Goal: Information Seeking & Learning: Learn about a topic

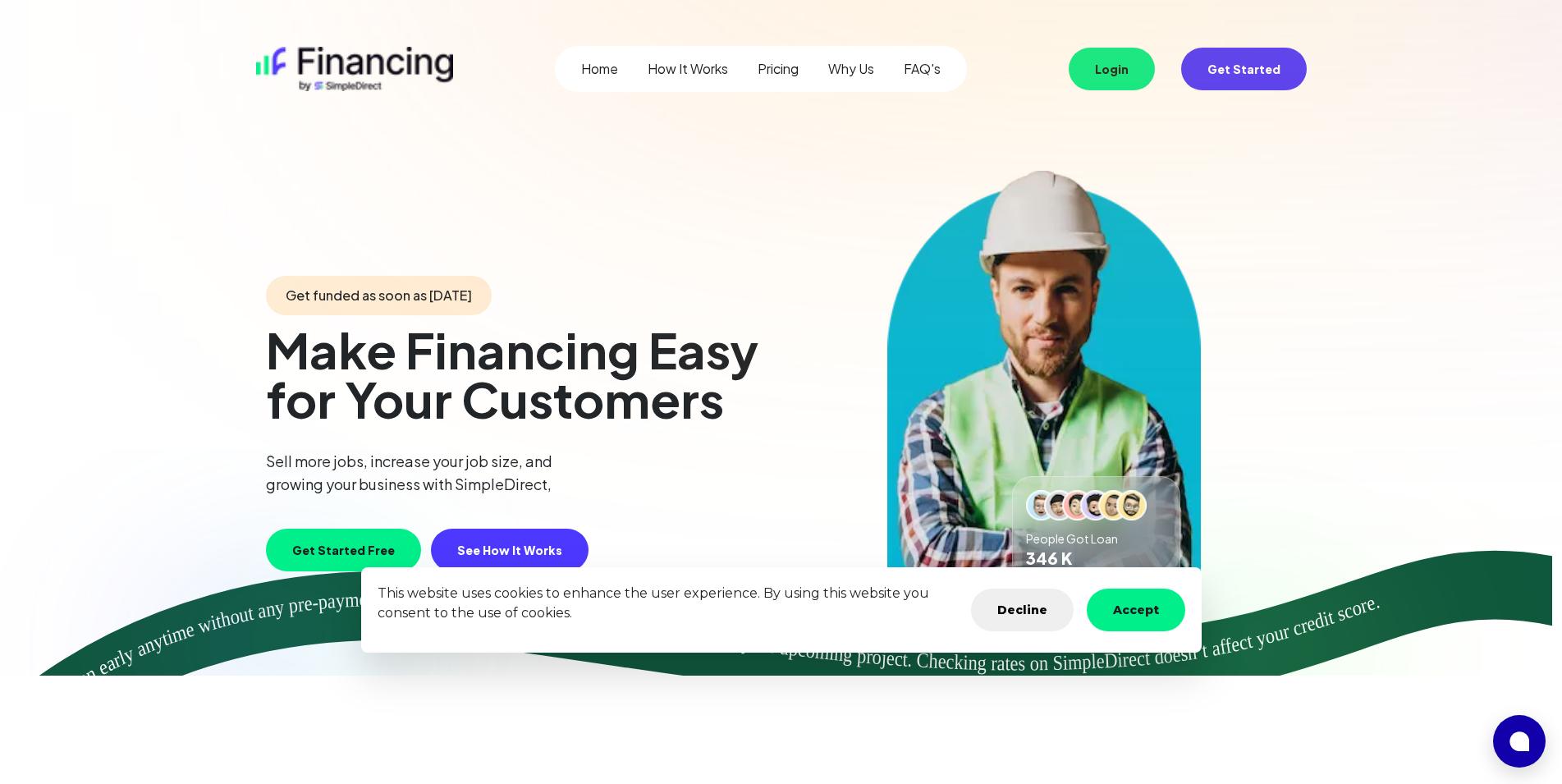
scroll to position [251, 0]
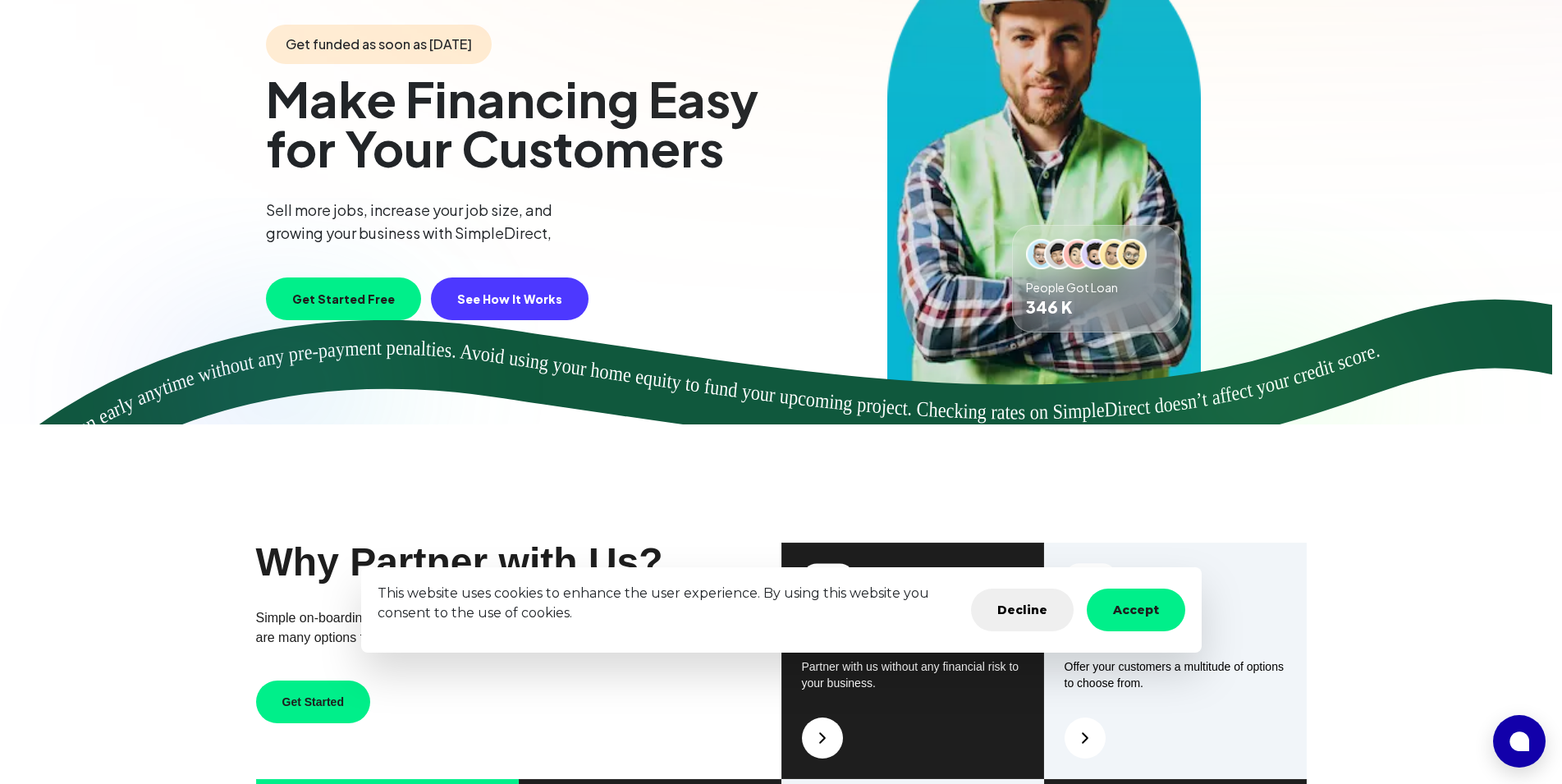
click at [1115, 614] on button "Accept" at bounding box center [1136, 610] width 99 height 43
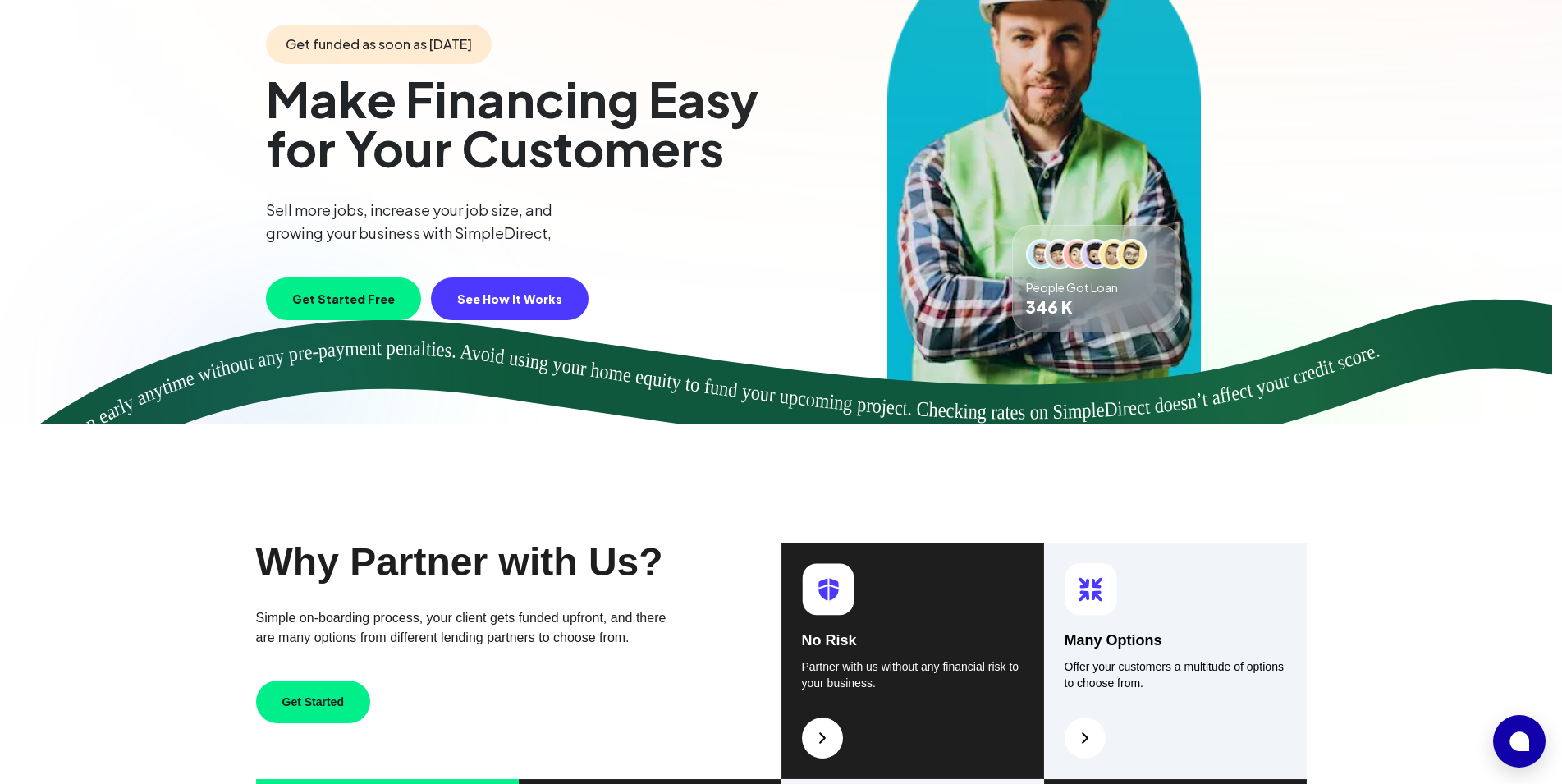
click at [1161, 612] on div "Many Options Offer your customers a multitude of options to choose from." at bounding box center [1175, 661] width 263 height 237
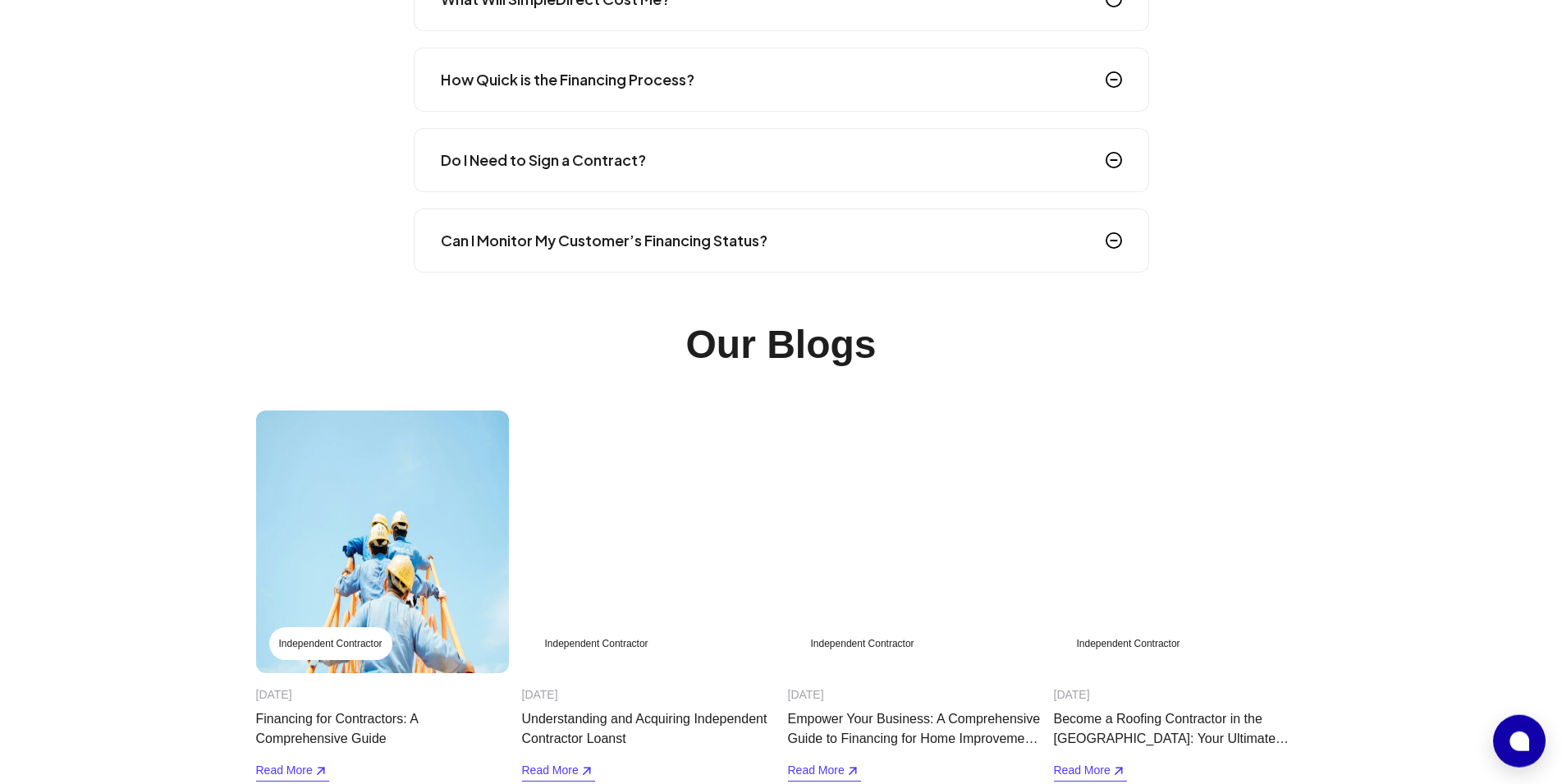
scroll to position [2631, 0]
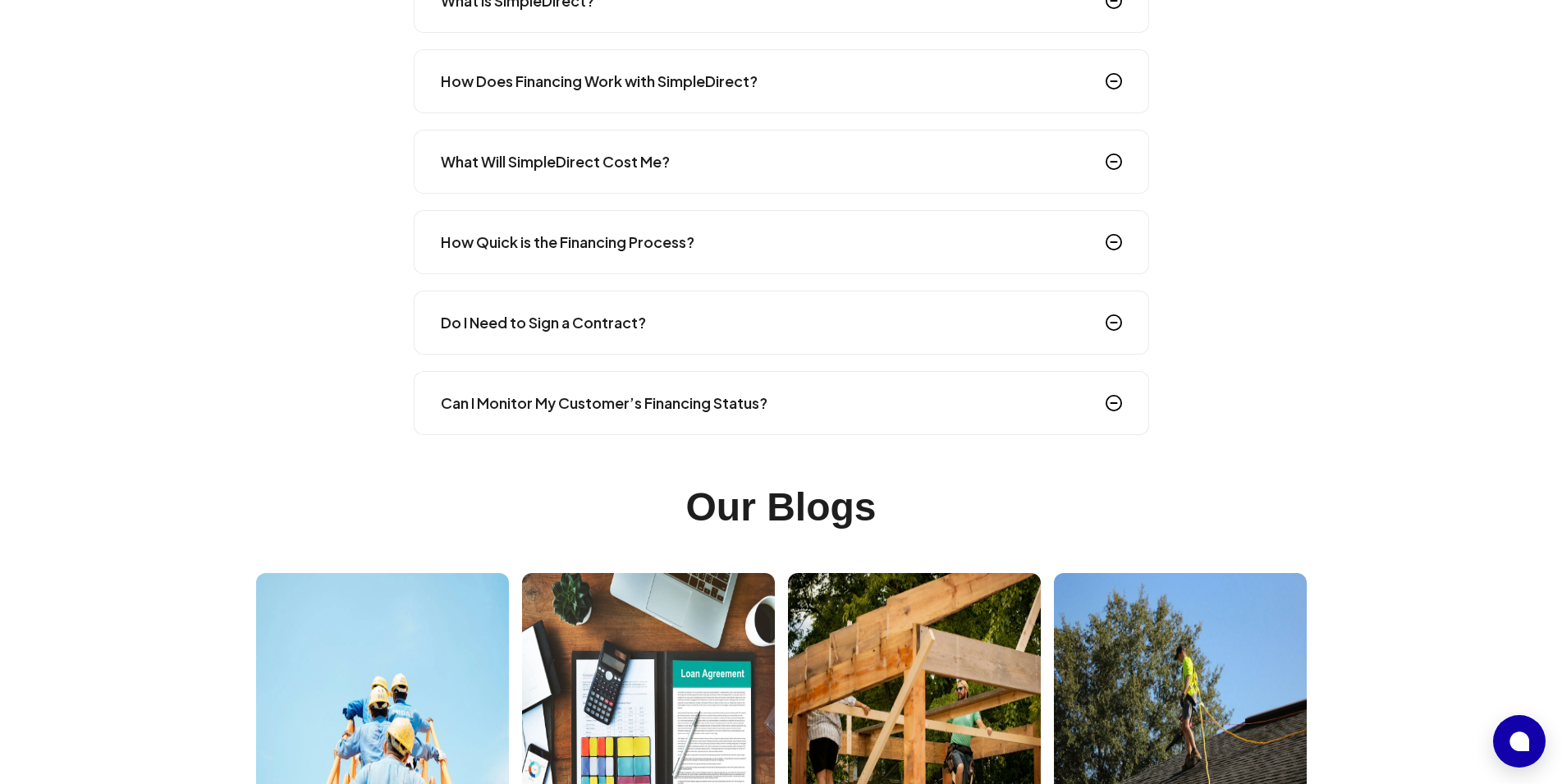
click at [726, 399] on h4 "Can I Monitor My Customer’s Financing Status?" at bounding box center [604, 402] width 327 height 23
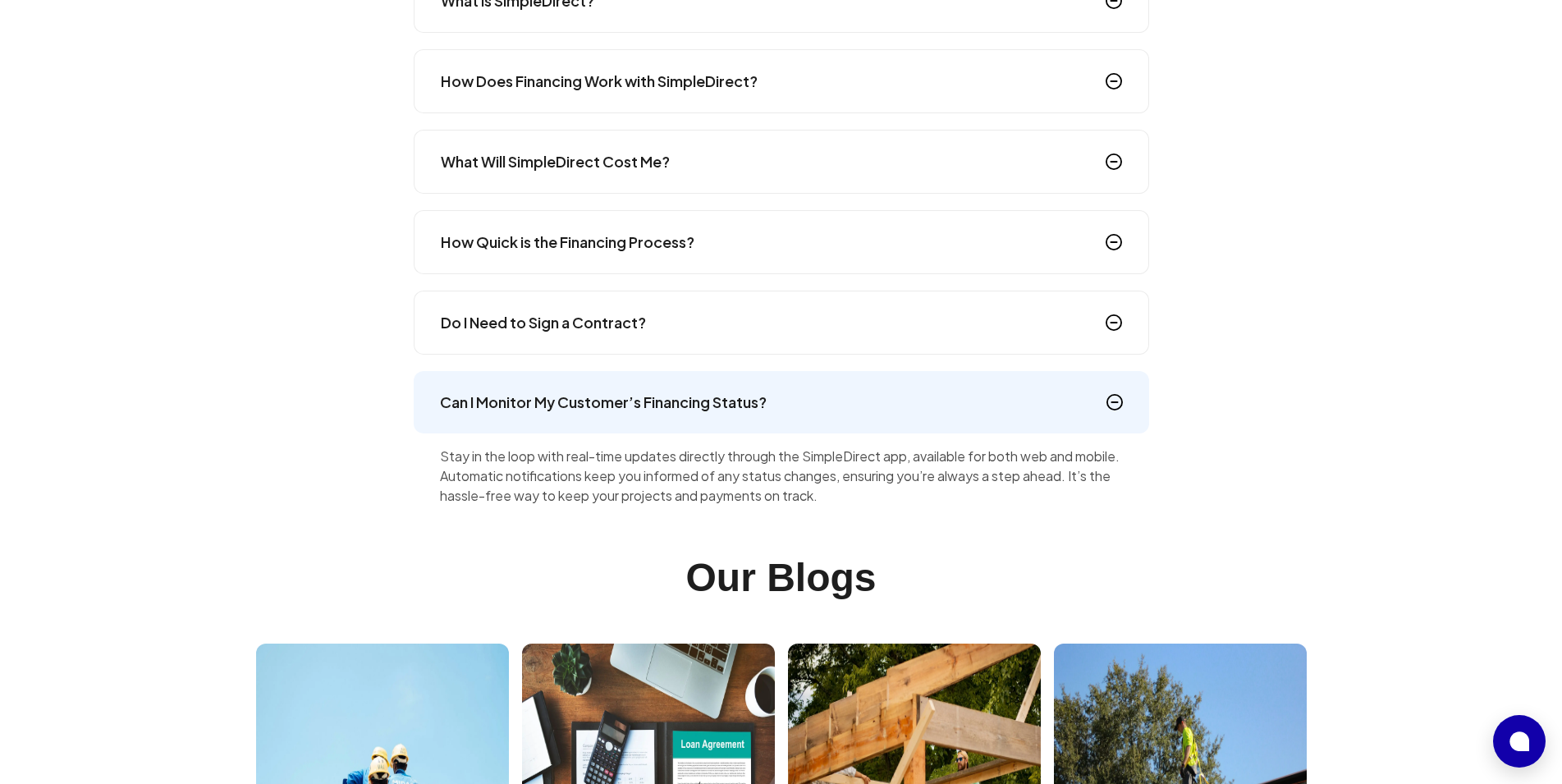
click at [668, 319] on div "Do I Need to Sign a Contract?" at bounding box center [781, 322] width 736 height 64
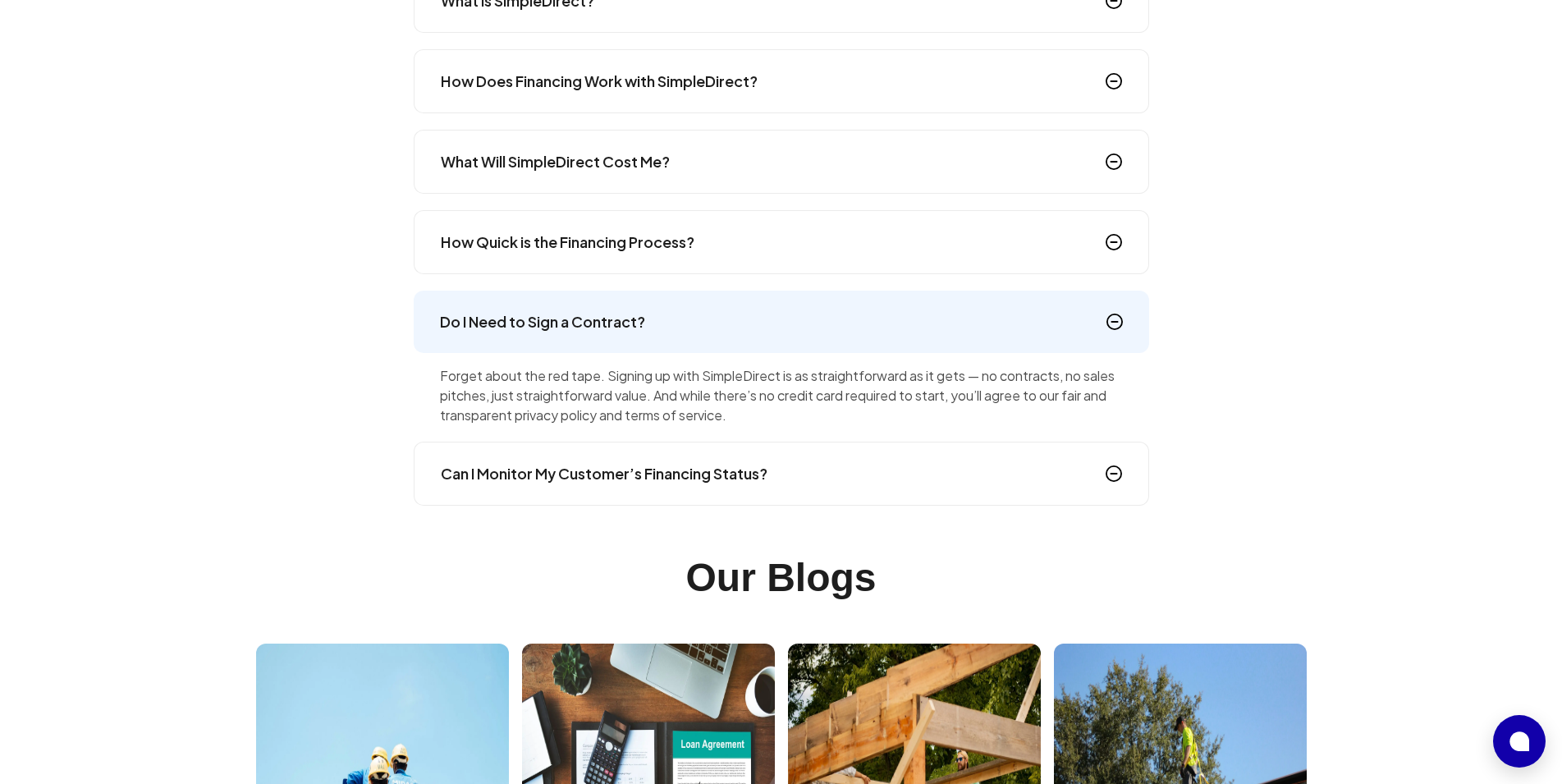
click at [661, 263] on div "How Quick is the Financing Process?" at bounding box center [781, 242] width 736 height 64
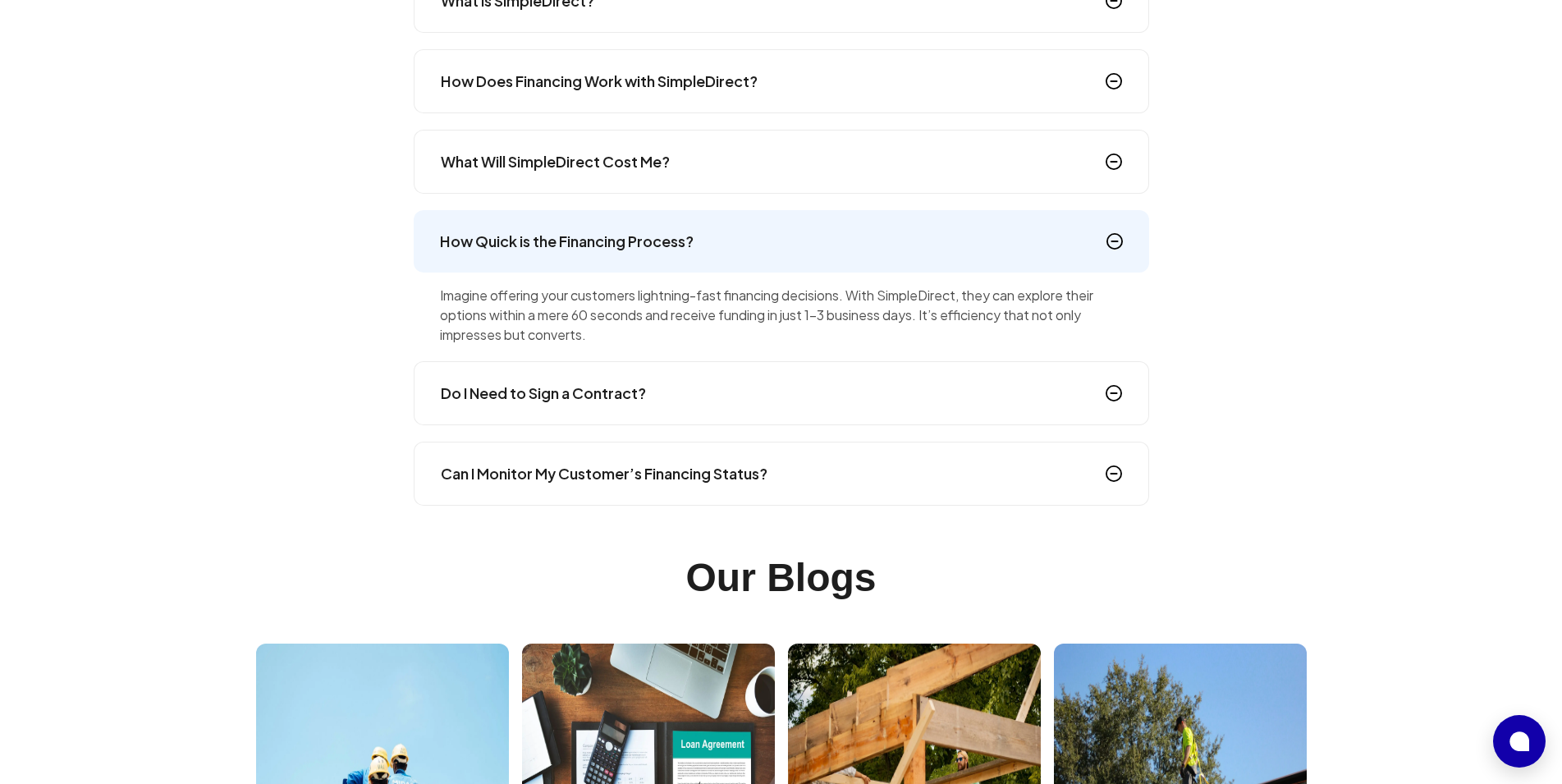
click at [651, 169] on h4 "What Will SimpleDirect Cost Me?" at bounding box center [555, 161] width 229 height 23
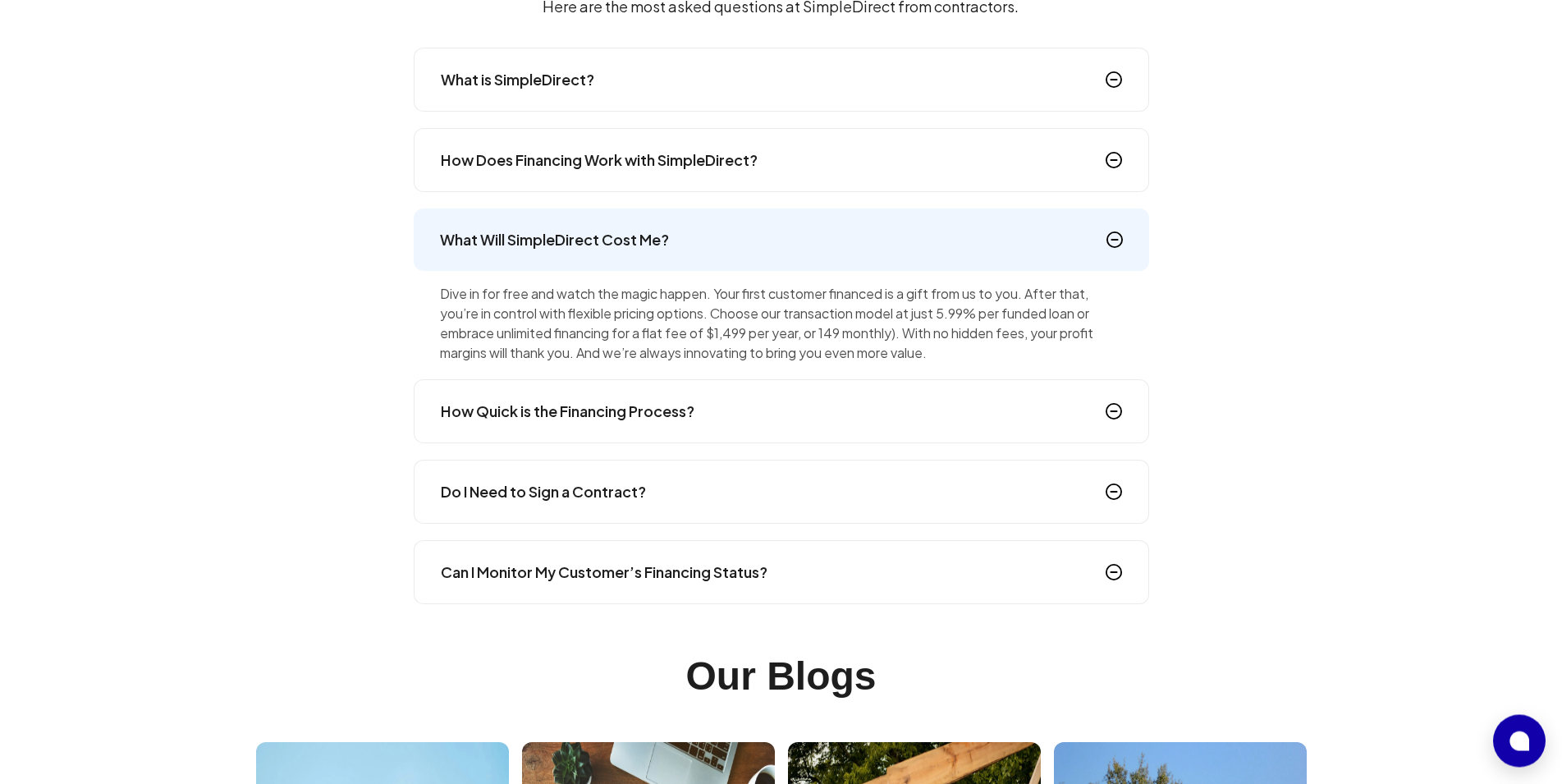
scroll to position [2464, 0]
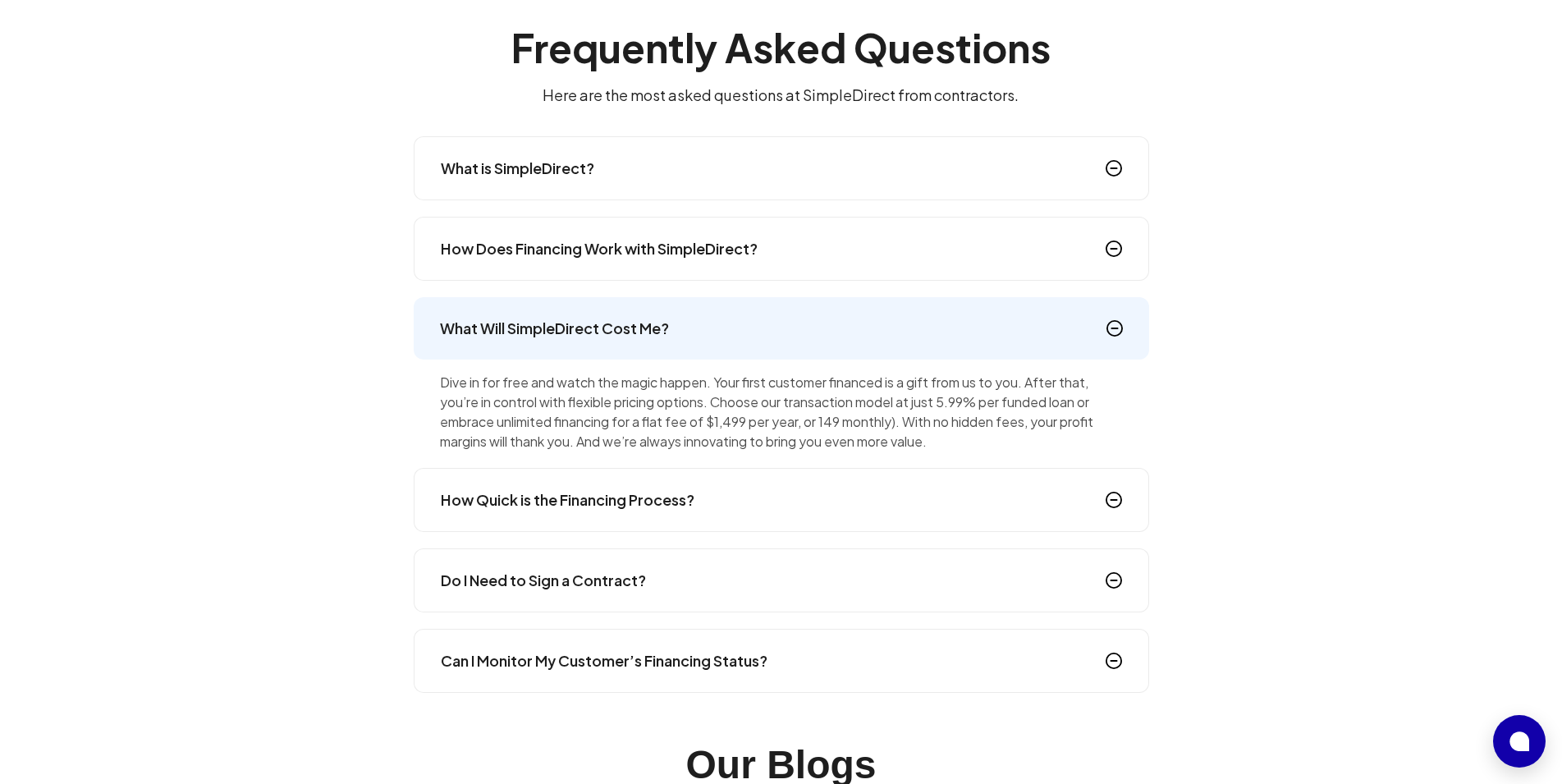
click at [662, 277] on div "How Does Financing Work with SimpleDirect?" at bounding box center [781, 249] width 736 height 64
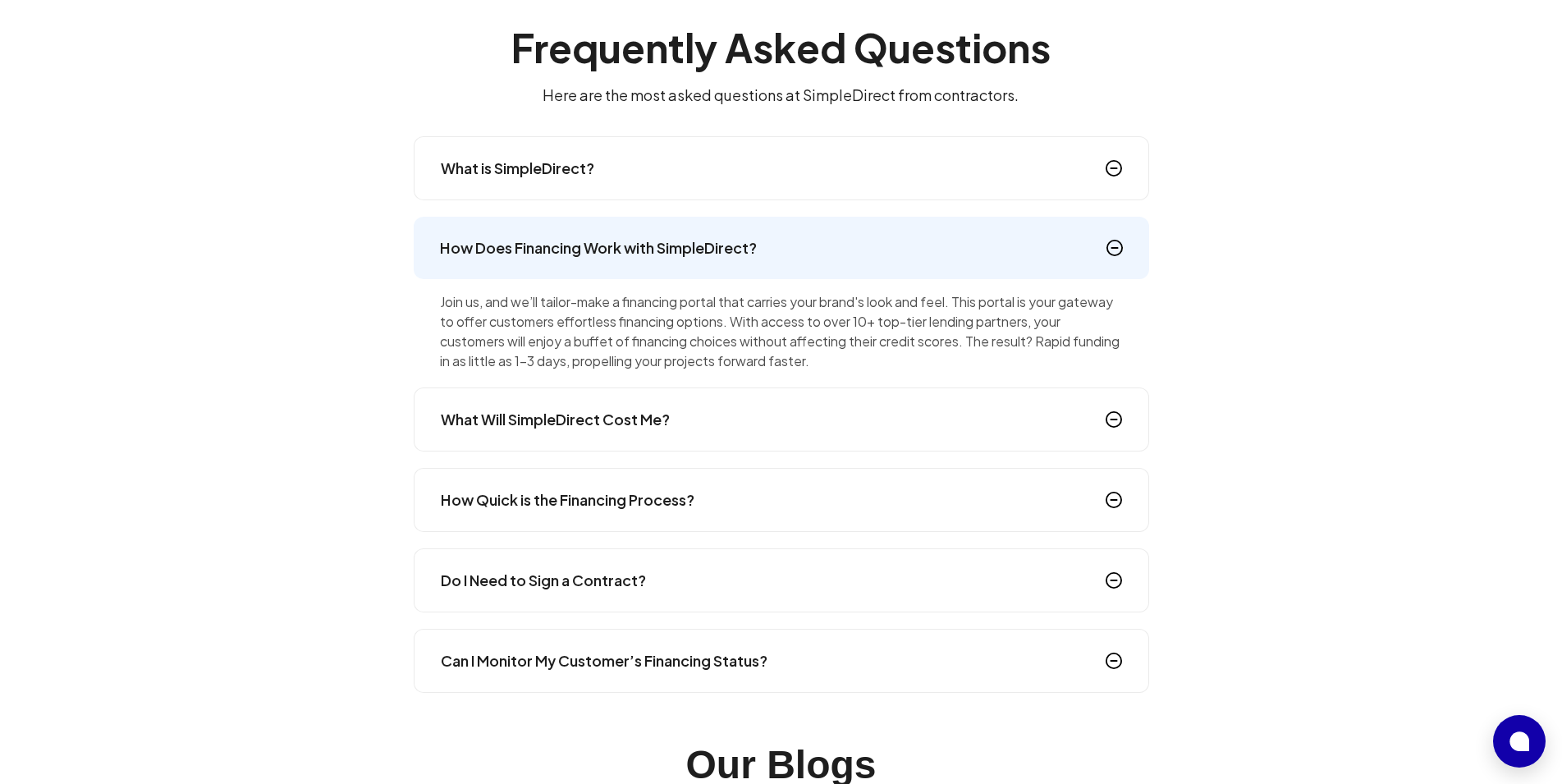
click at [666, 170] on div "What is SimpleDirect?" at bounding box center [781, 168] width 736 height 64
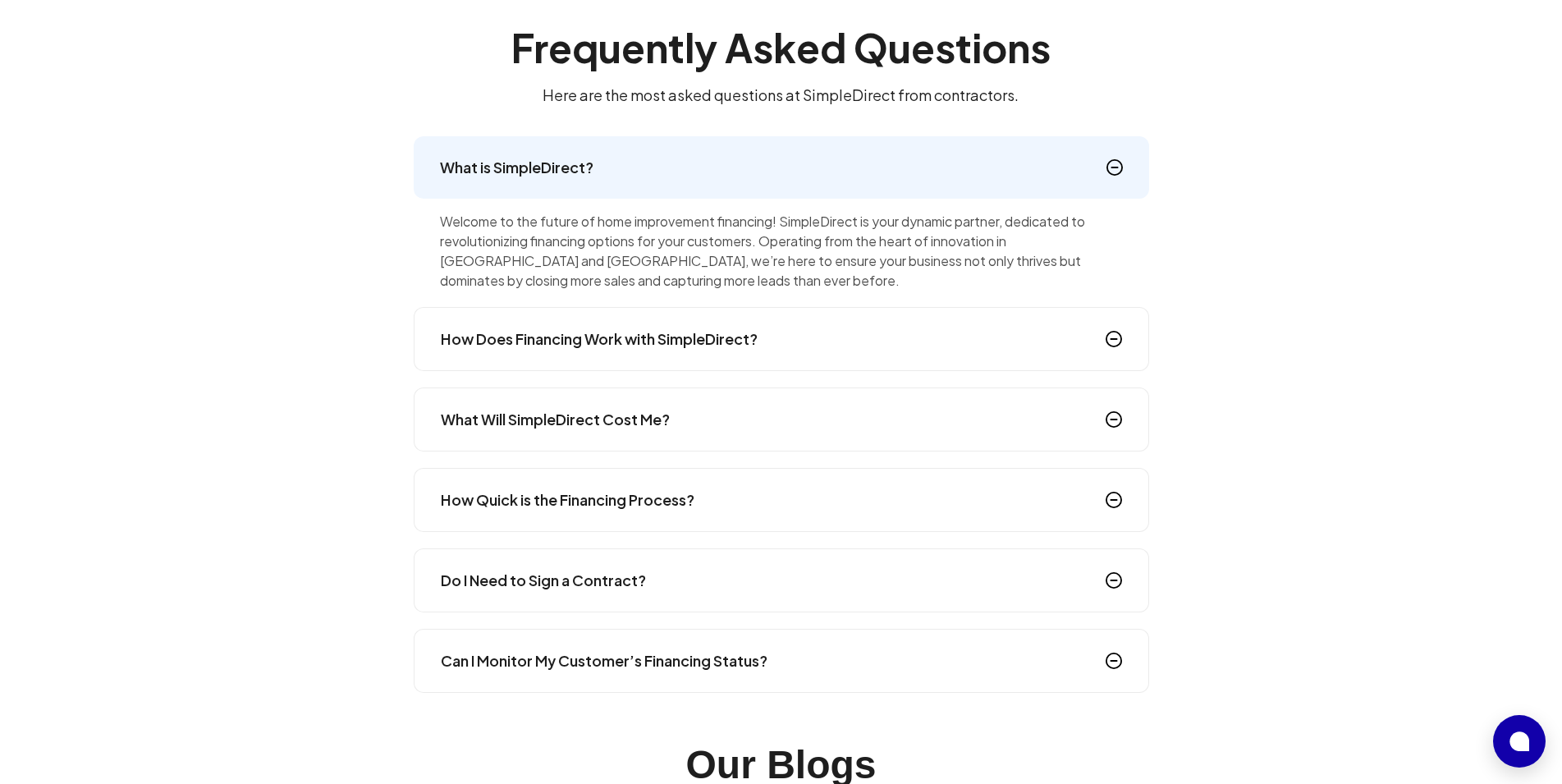
click at [666, 170] on div "What is SimpleDirect?" at bounding box center [781, 167] width 736 height 62
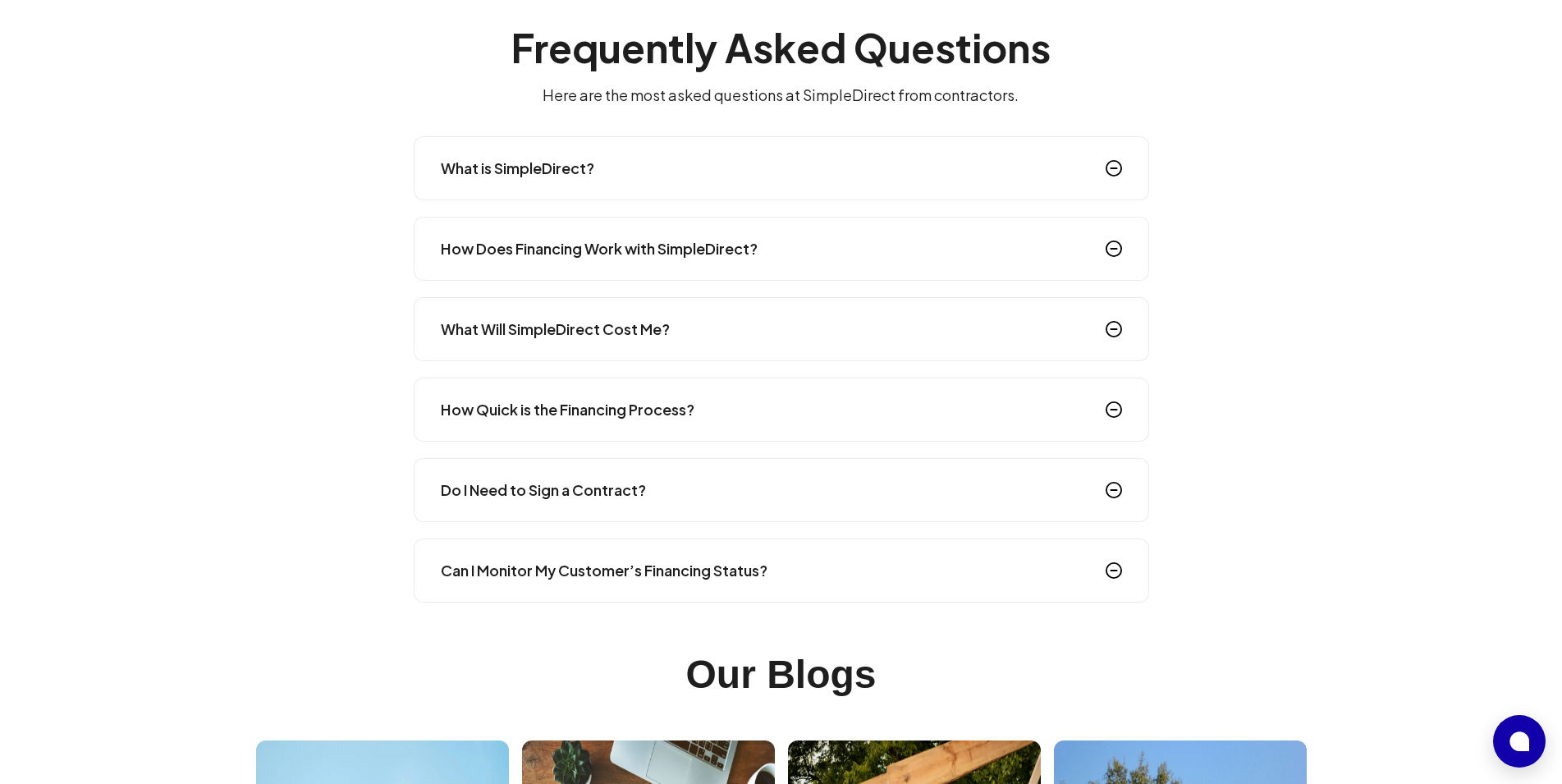
click at [653, 227] on div "How Does Financing Work with SimpleDirect?" at bounding box center [781, 249] width 736 height 64
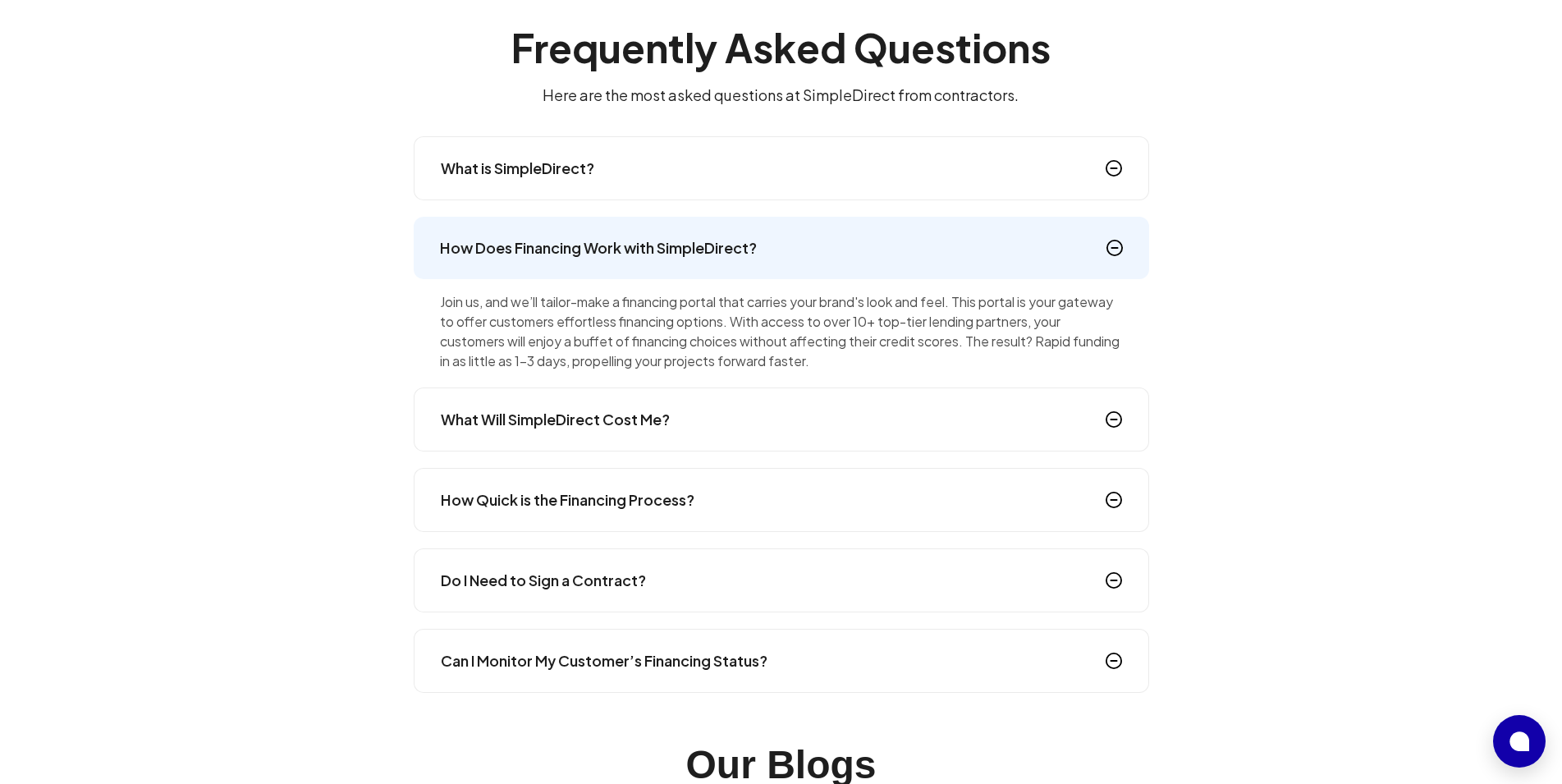
click at [652, 246] on h4 "How Does Financing Work with SimpleDirect?" at bounding box center [598, 248] width 317 height 23
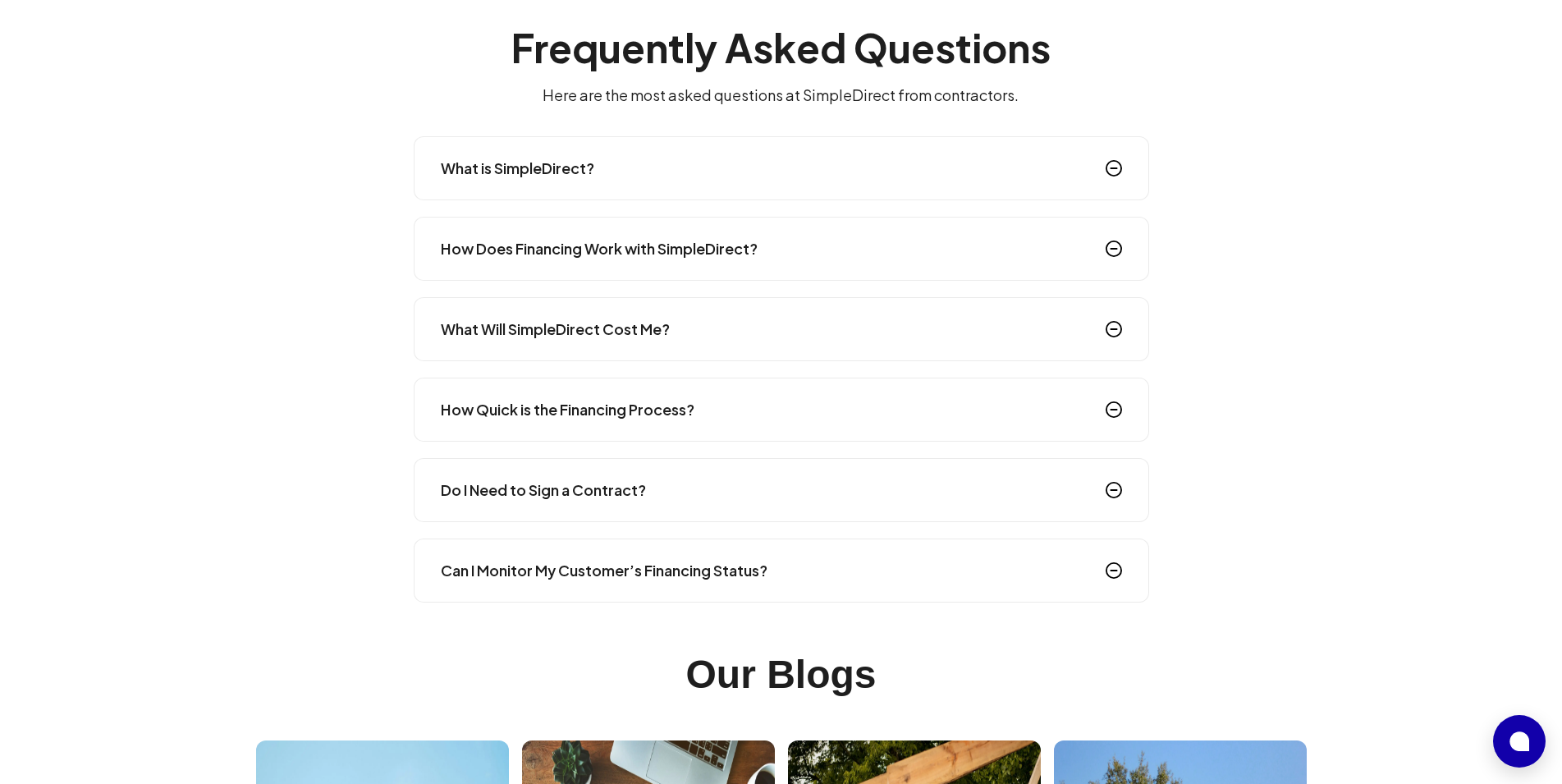
click at [606, 338] on h4 "What Will SimpleDirect Cost Me?" at bounding box center [555, 329] width 229 height 23
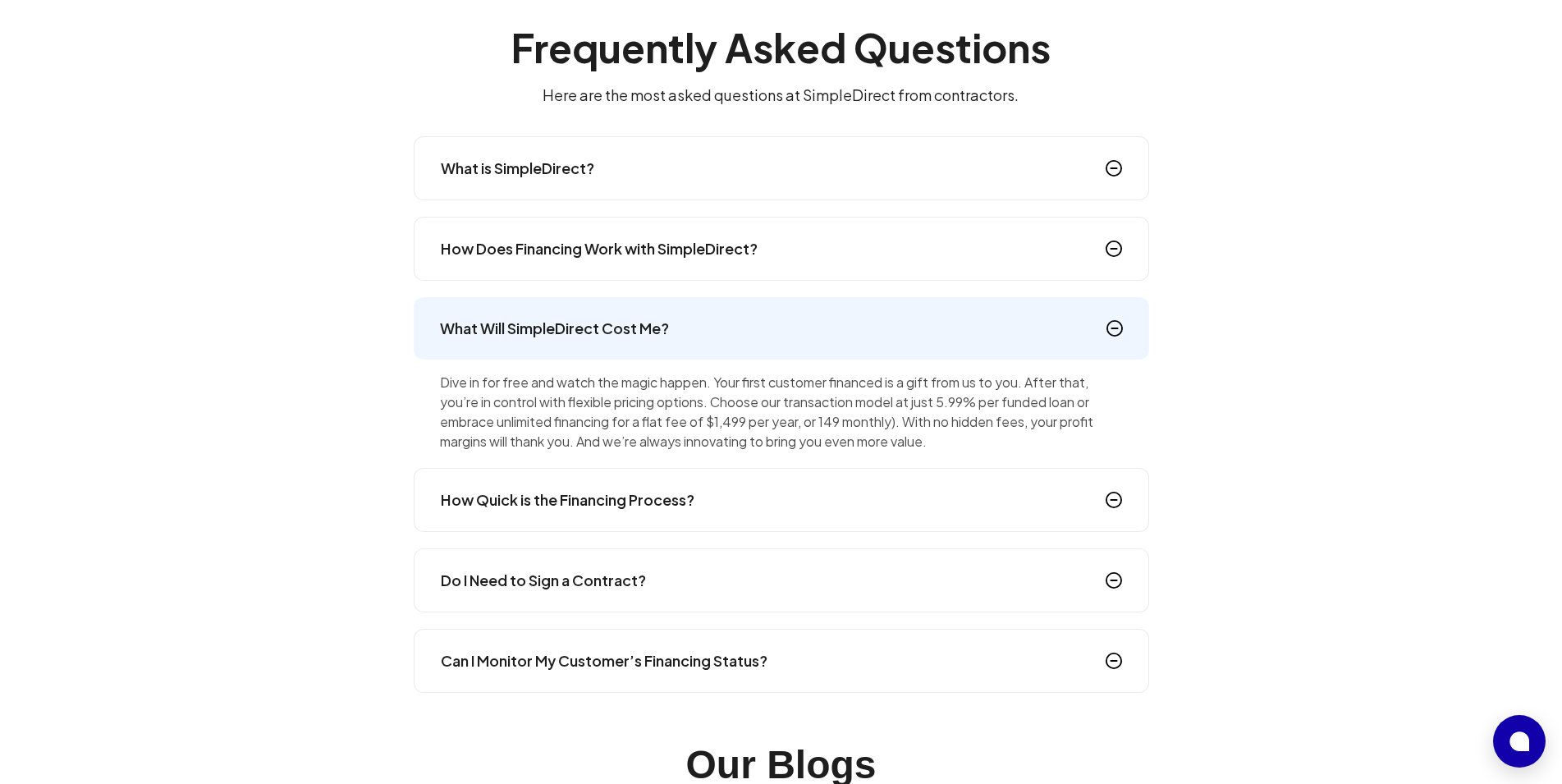
click at [606, 337] on h4 "What Will SimpleDirect Cost Me?" at bounding box center [554, 328] width 229 height 23
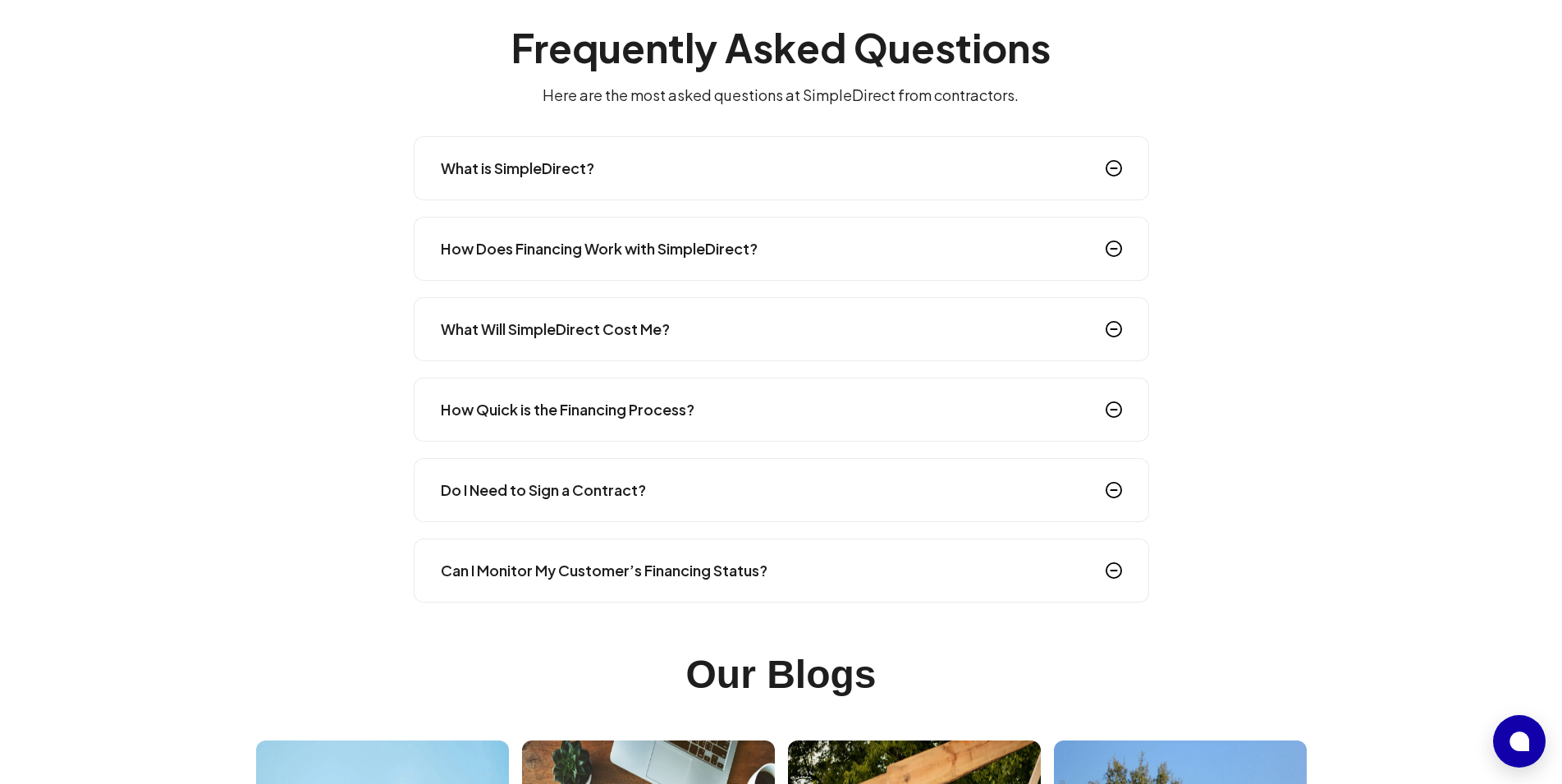
click at [636, 349] on div "What Will SimpleDirect Cost Me?" at bounding box center [781, 329] width 736 height 64
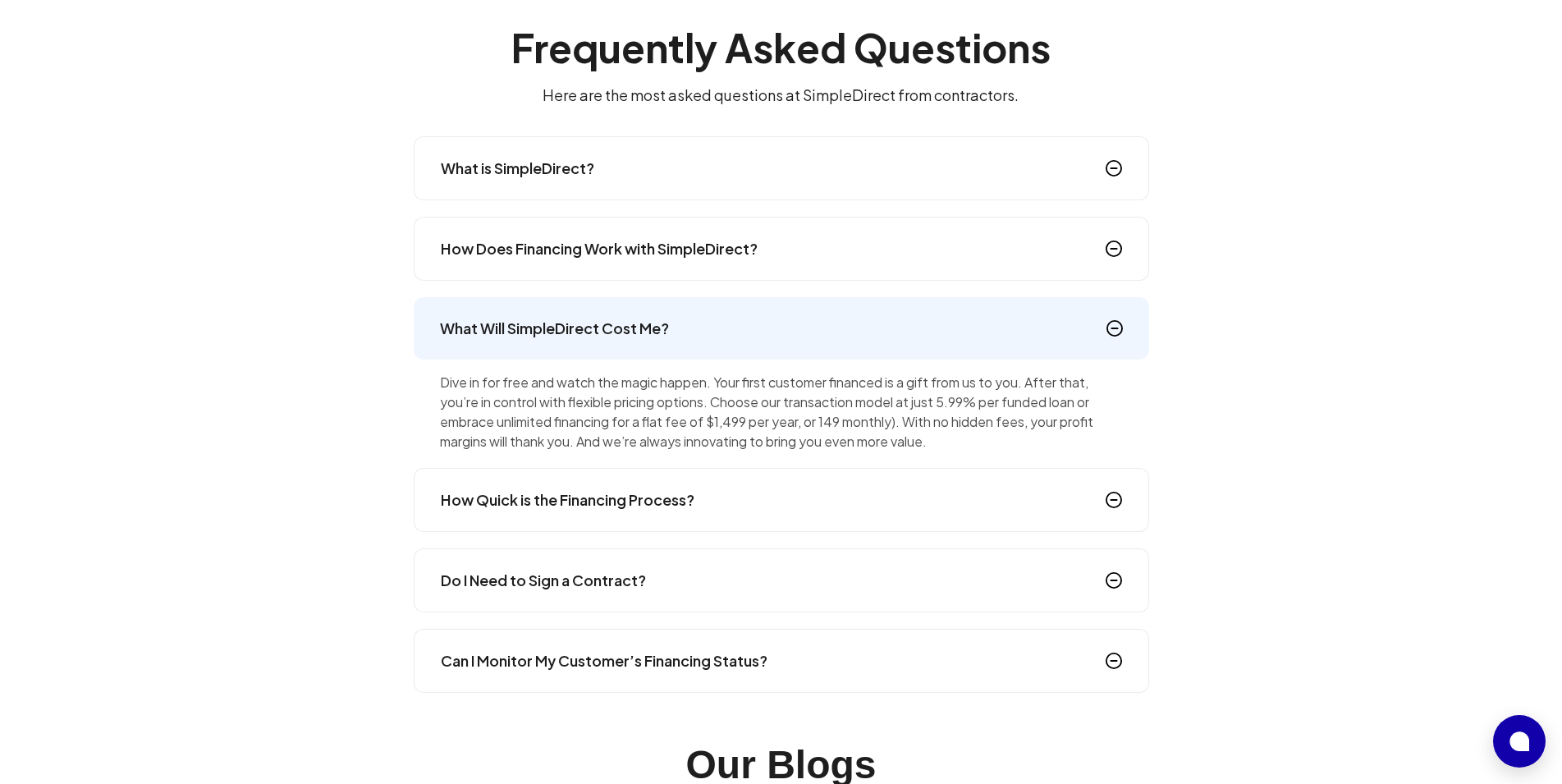
click at [619, 344] on div "What Will SimpleDirect Cost Me?" at bounding box center [781, 328] width 736 height 62
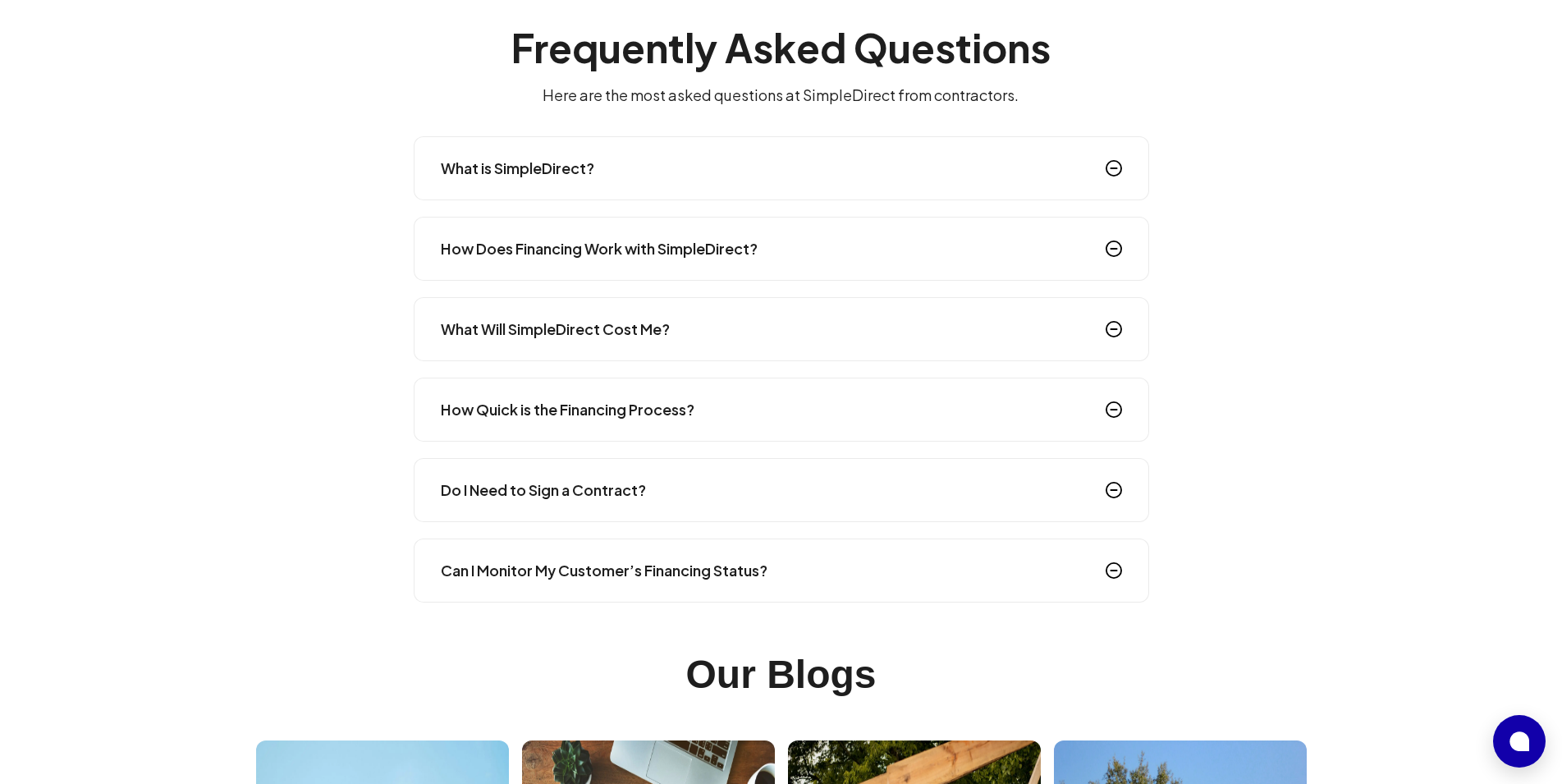
click at [618, 407] on h4 "How Quick is the Financing Process?" at bounding box center [567, 409] width 253 height 23
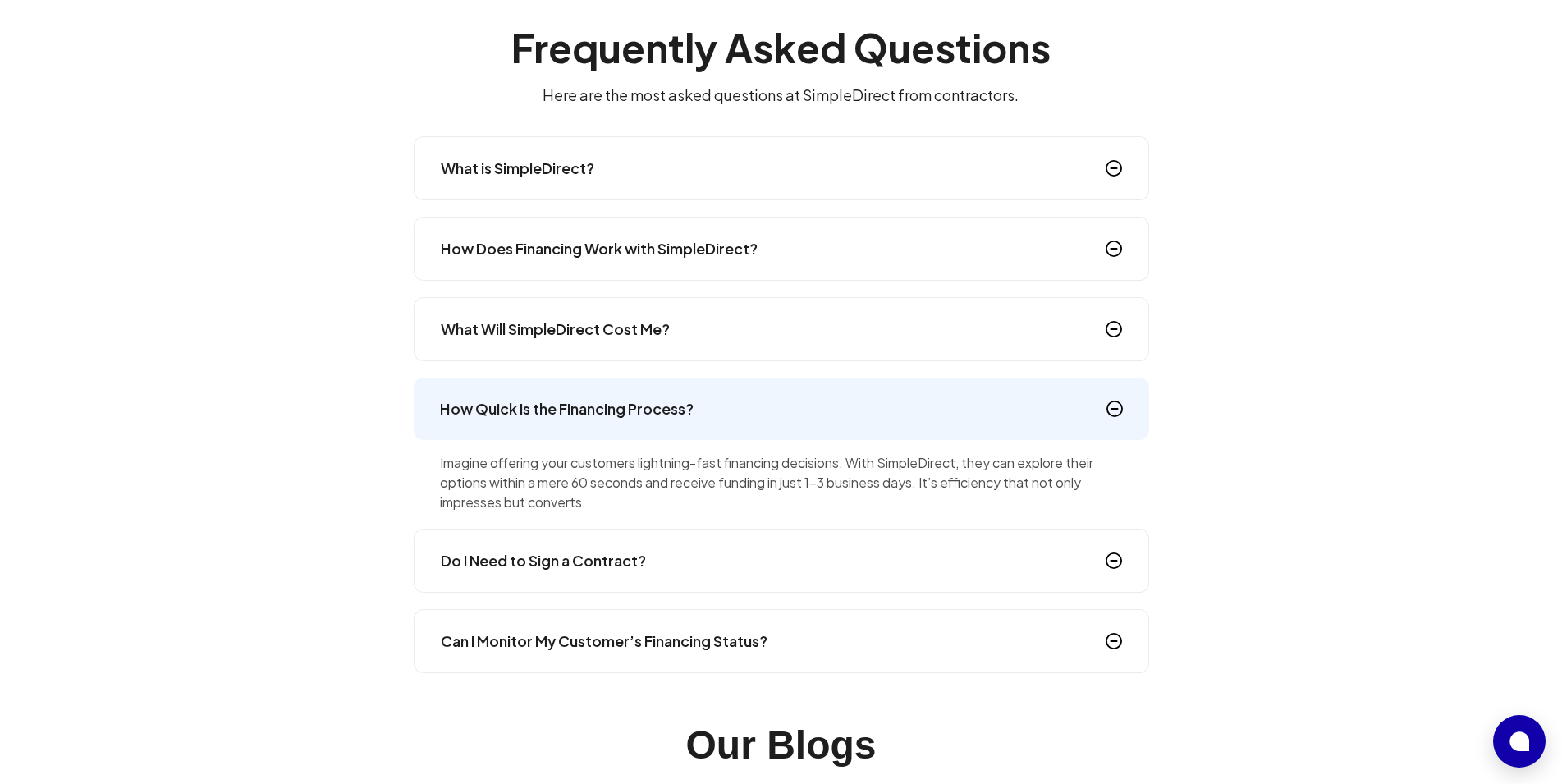
click at [548, 412] on h4 "How Quick is the Financing Process?" at bounding box center [566, 409] width 253 height 23
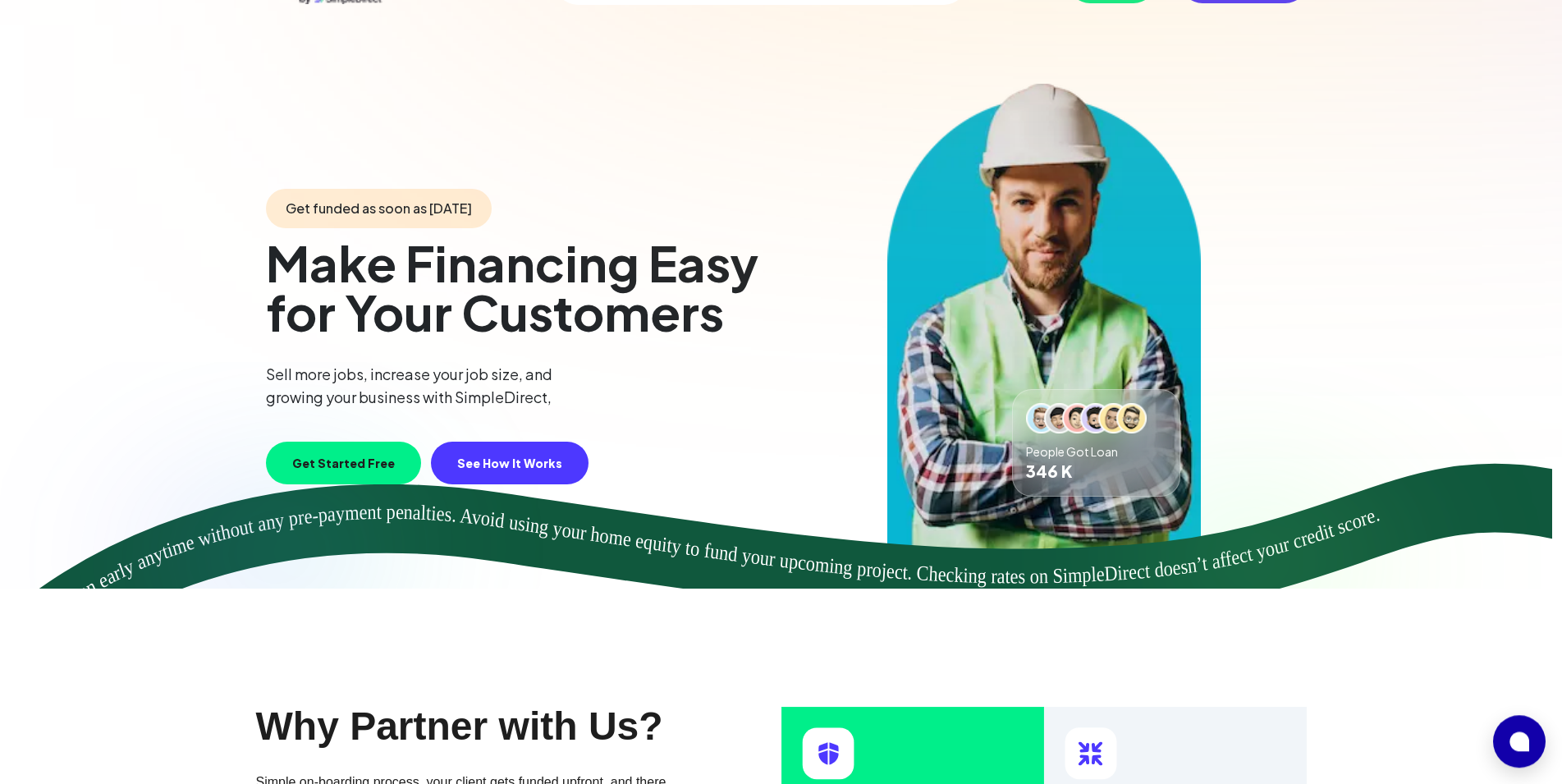
scroll to position [0, 0]
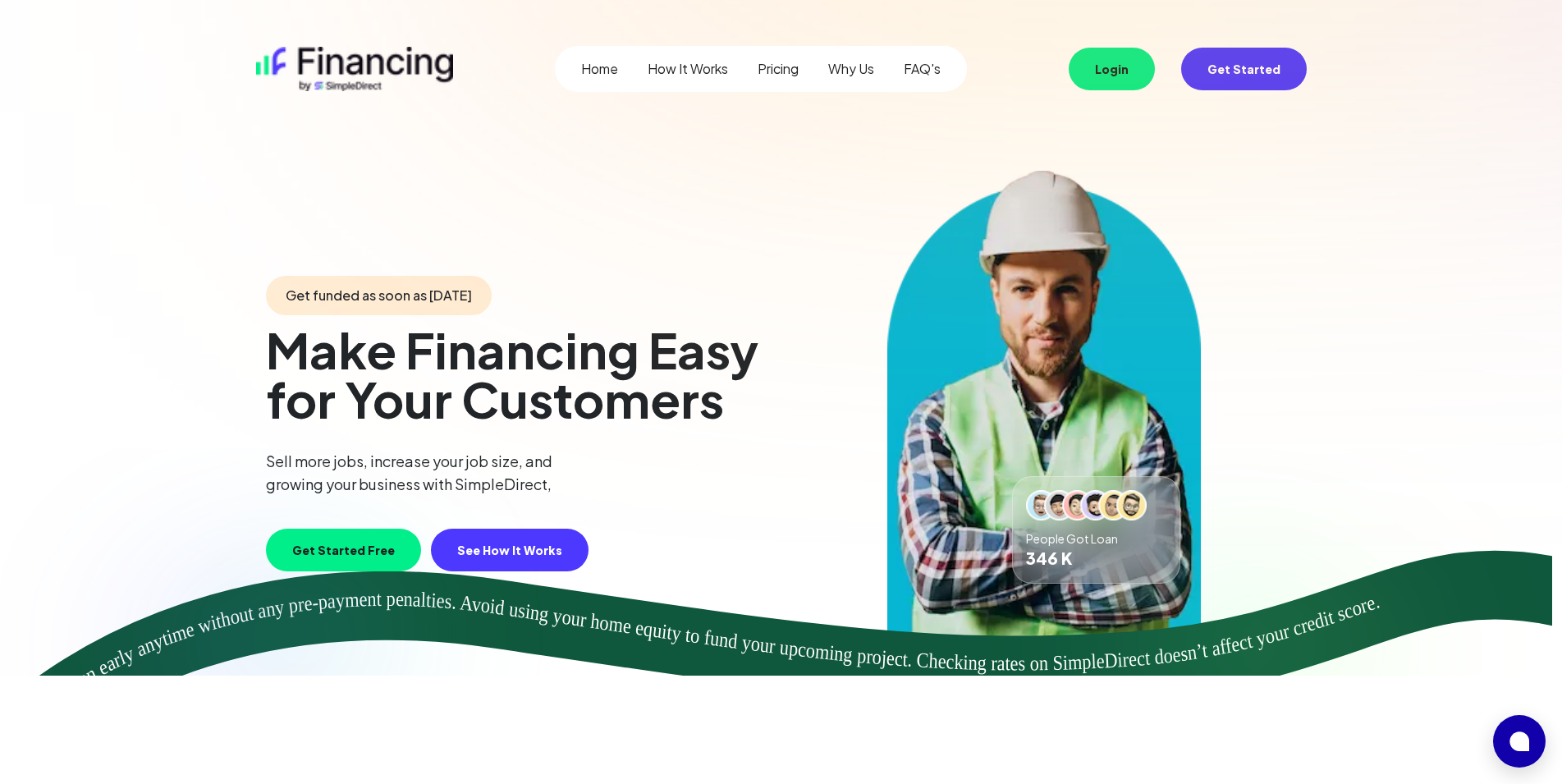
click at [796, 73] on link "Pricing" at bounding box center [779, 68] width 41 height 20
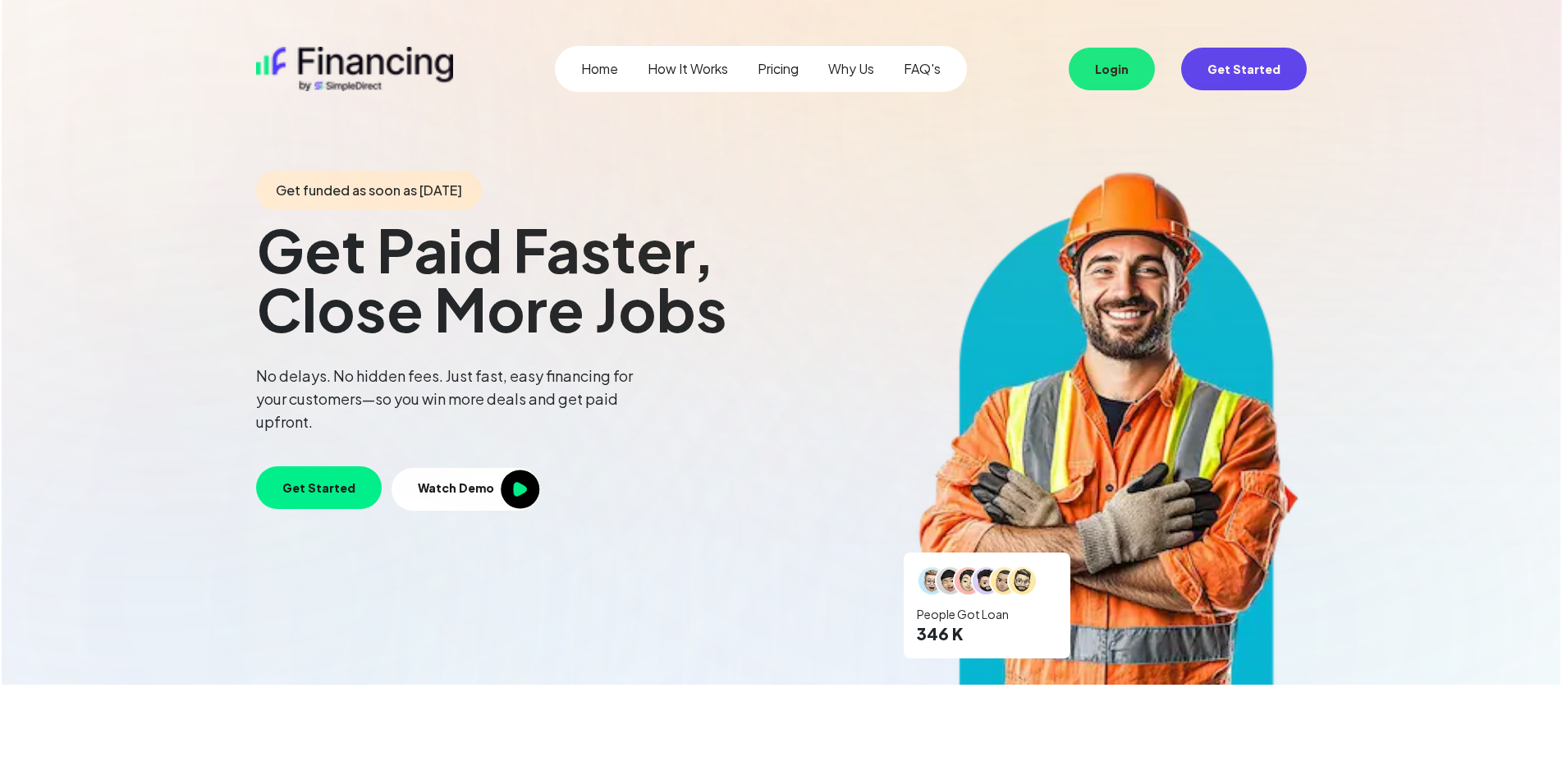
click at [940, 70] on link "FAQ's" at bounding box center [922, 68] width 37 height 20
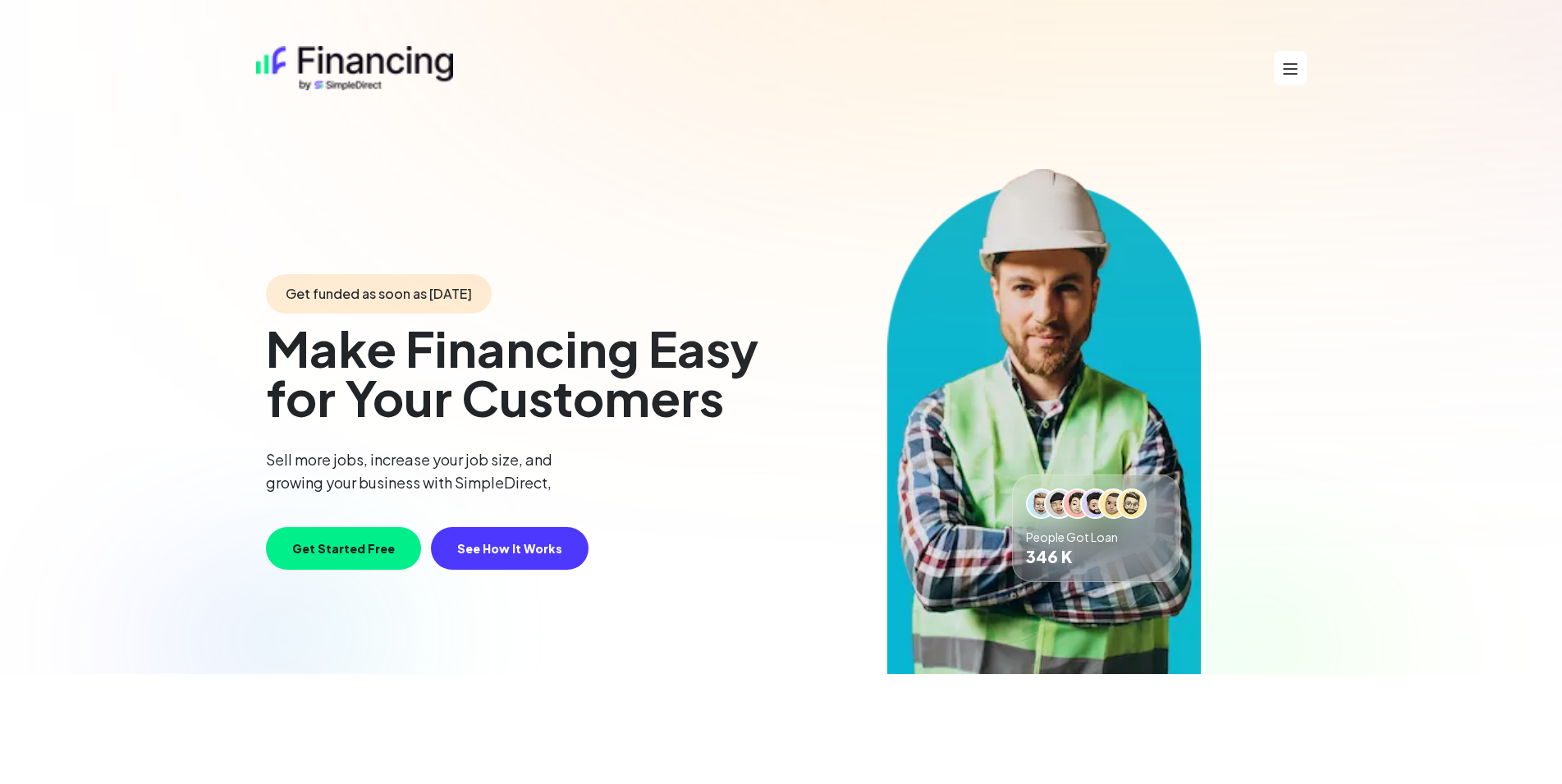
scroll to position [2438, 0]
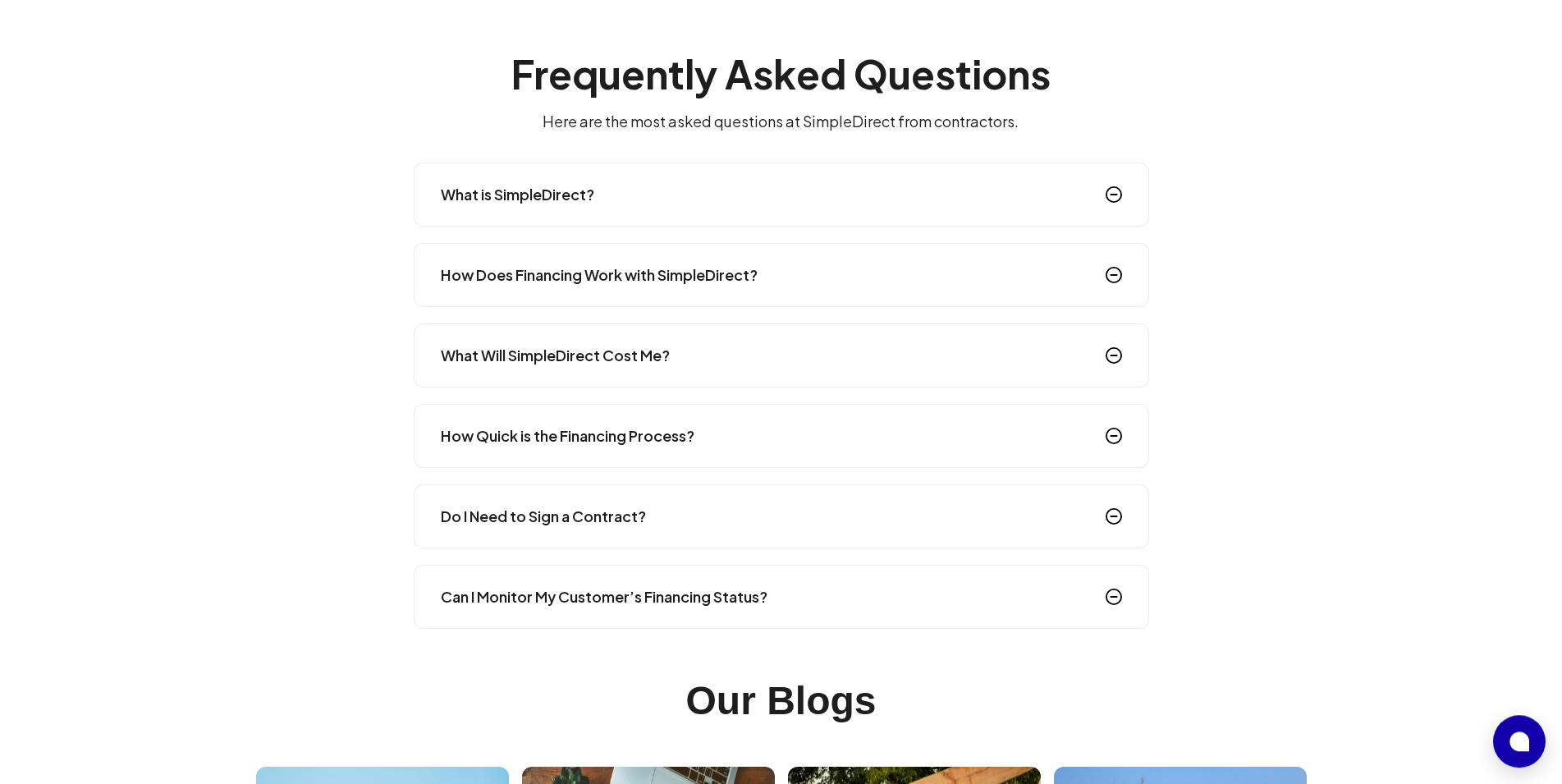
click at [695, 175] on div "What is SimpleDirect?" at bounding box center [781, 195] width 736 height 64
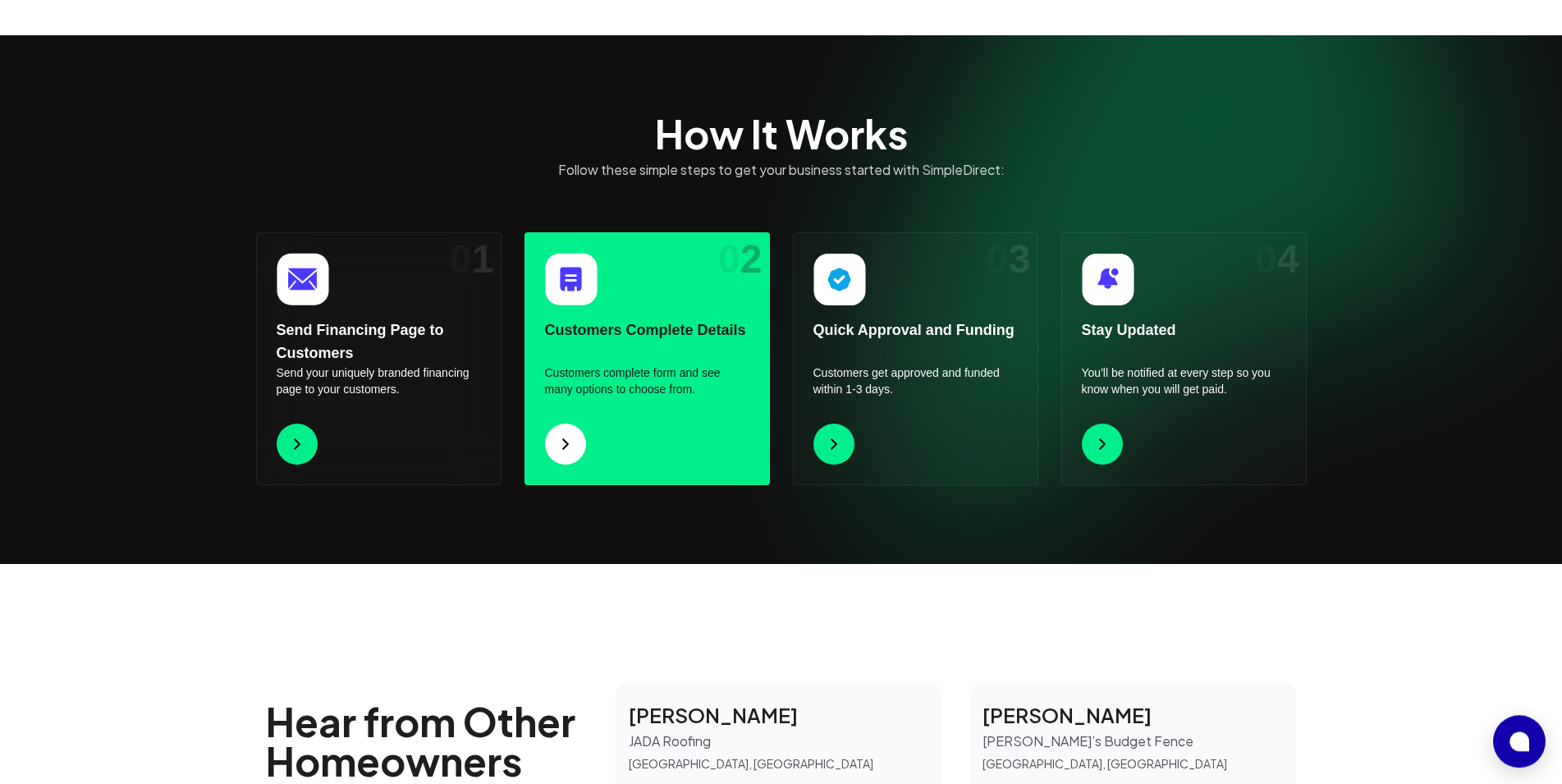
scroll to position [345, 0]
